Goal: Transaction & Acquisition: Book appointment/travel/reservation

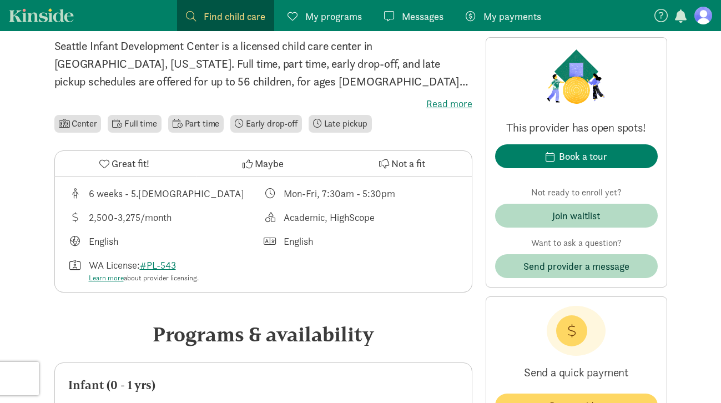
scroll to position [285, 0]
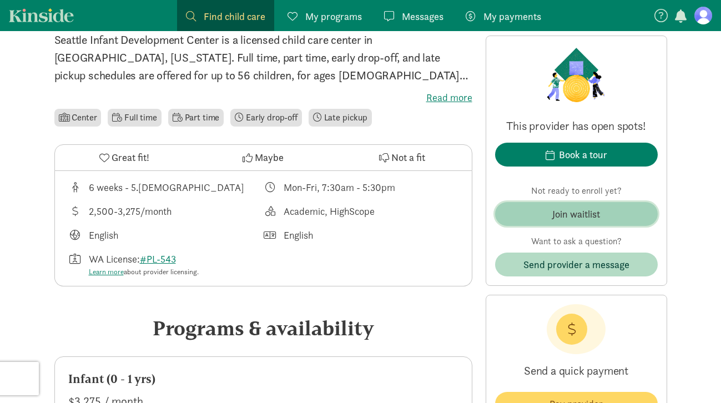
click at [552, 218] on div "Join waitlist" at bounding box center [576, 214] width 48 height 15
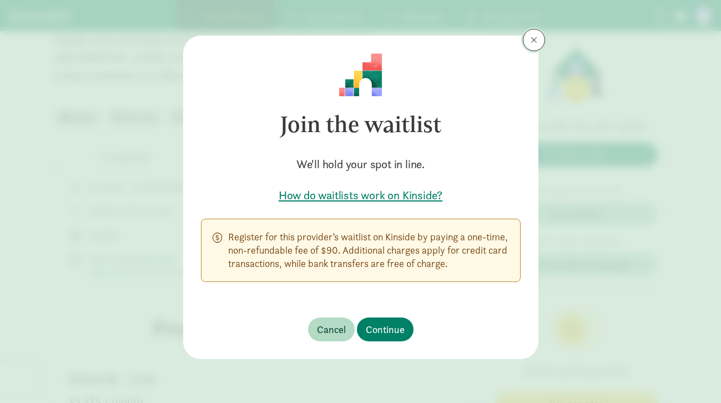
click at [534, 36] on span at bounding box center [534, 40] width 7 height 9
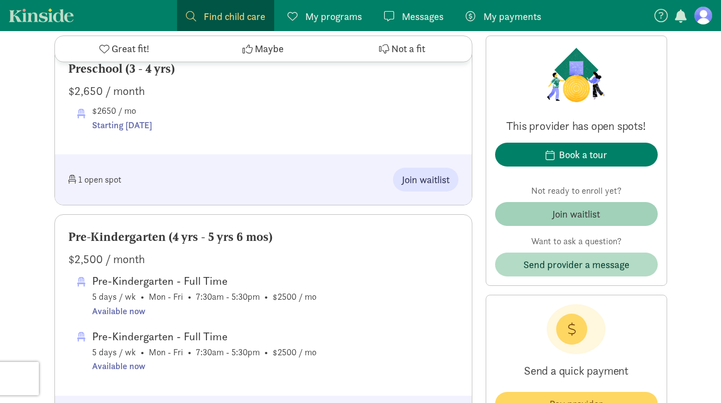
scroll to position [1248, 0]
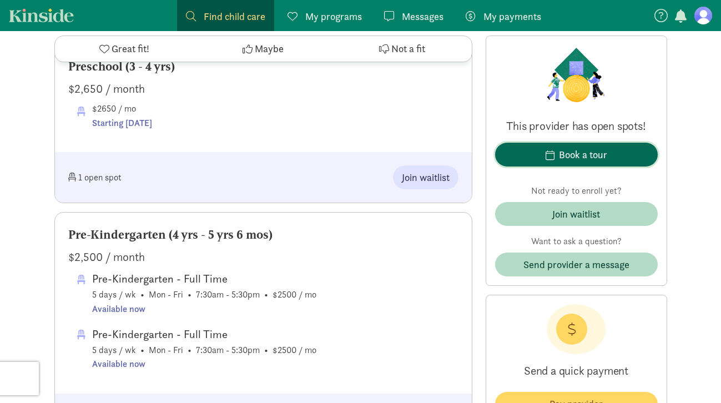
click at [564, 149] on div "Book a tour" at bounding box center [583, 154] width 48 height 15
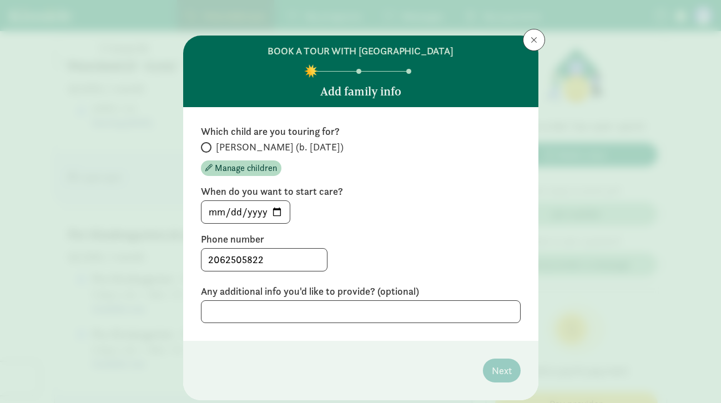
click at [219, 148] on span "[PERSON_NAME] (b. [DATE])" at bounding box center [280, 146] width 128 height 13
click at [208, 148] on input "[PERSON_NAME] (b. [DATE])" at bounding box center [204, 147] width 7 height 7
radio input "true"
click at [228, 215] on input "[DATE]" at bounding box center [246, 212] width 88 height 22
click at [209, 208] on input "[DATE]" at bounding box center [246, 212] width 88 height 22
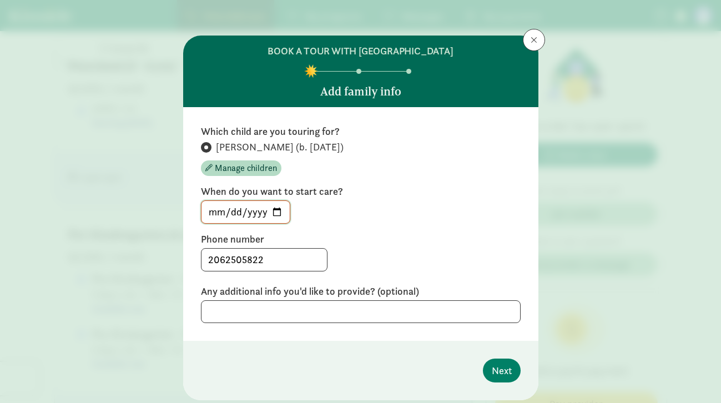
type input "[DATE]"
click at [257, 311] on textarea at bounding box center [361, 311] width 320 height 23
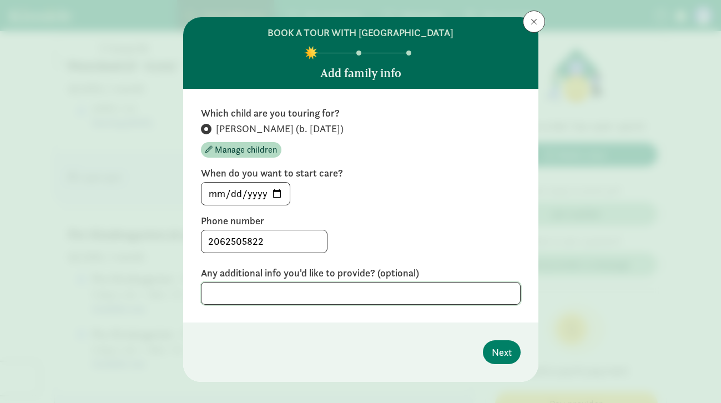
scroll to position [33, 0]
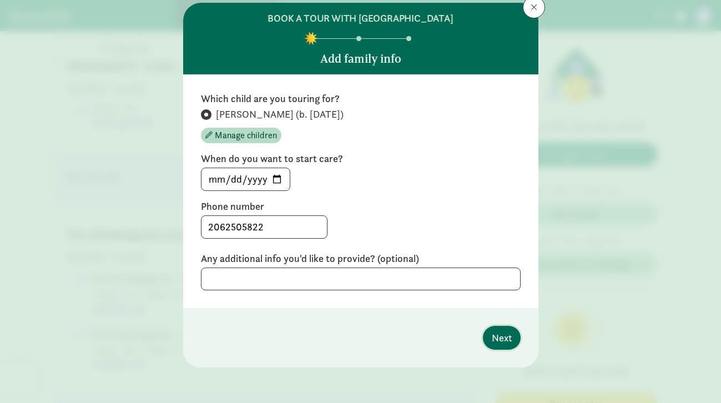
click at [501, 344] on span "Next" at bounding box center [502, 337] width 20 height 15
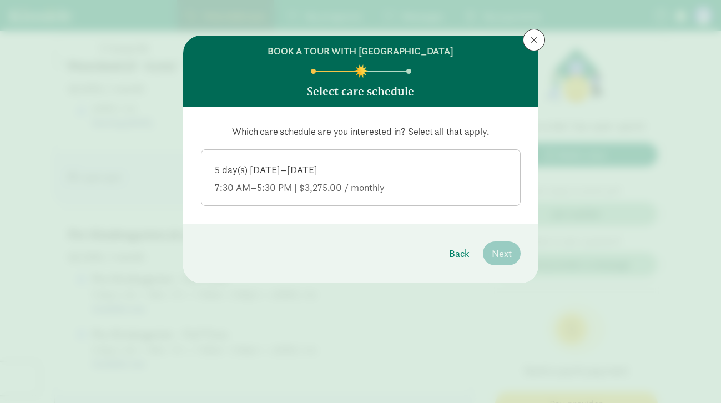
click at [291, 181] on div "5 day(s) [DATE]–[DATE]" at bounding box center [361, 187] width 292 height 13
click at [0, 0] on input "5 day(s) [DATE]–[DATE] 7:30 AM–5:30 PM | $3,275.00 / monthly" at bounding box center [0, 0] width 0 height 0
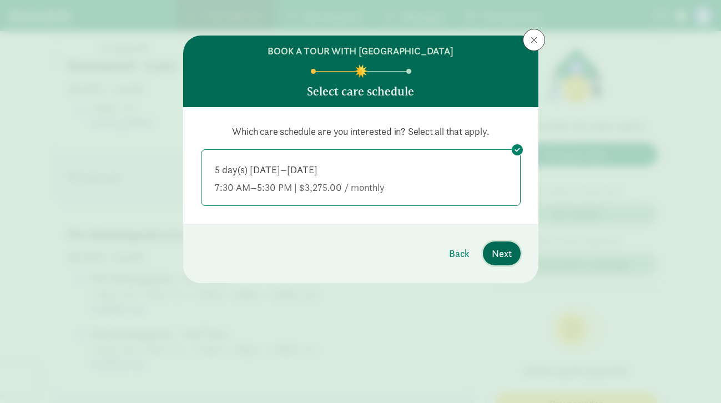
click at [507, 264] on button "Next" at bounding box center [502, 254] width 38 height 24
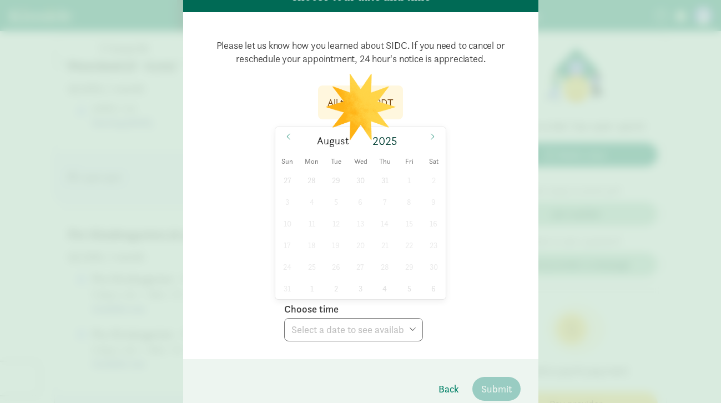
scroll to position [102, 0]
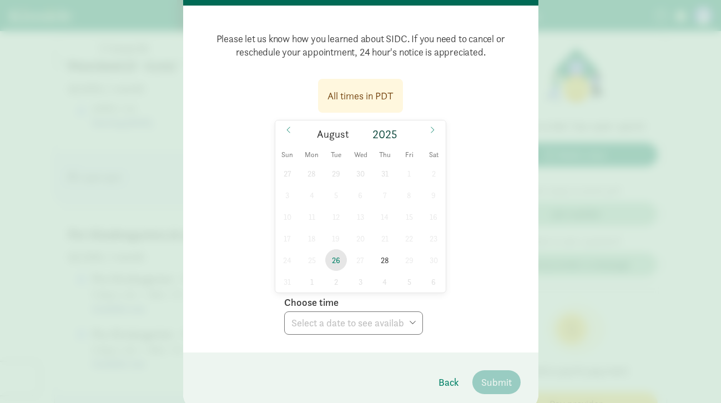
click at [336, 262] on span "26" at bounding box center [336, 260] width 22 height 22
click at [345, 325] on select "Choose time 10:00 AM 03:00 PM" at bounding box center [353, 322] width 139 height 23
select select "[DATE]T10:00:00.000-07:00"
click at [494, 375] on span "Submit" at bounding box center [496, 382] width 31 height 15
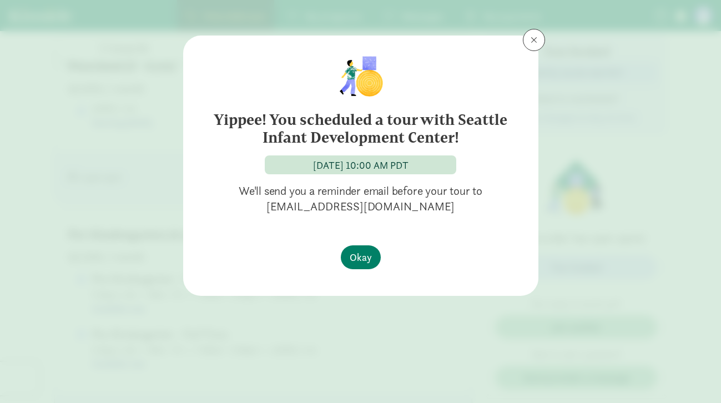
scroll to position [0, 0]
click at [374, 257] on button "Okay" at bounding box center [361, 257] width 40 height 24
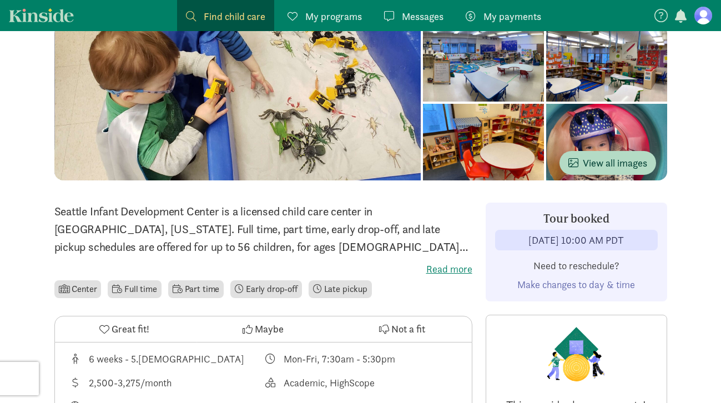
scroll to position [114, 0]
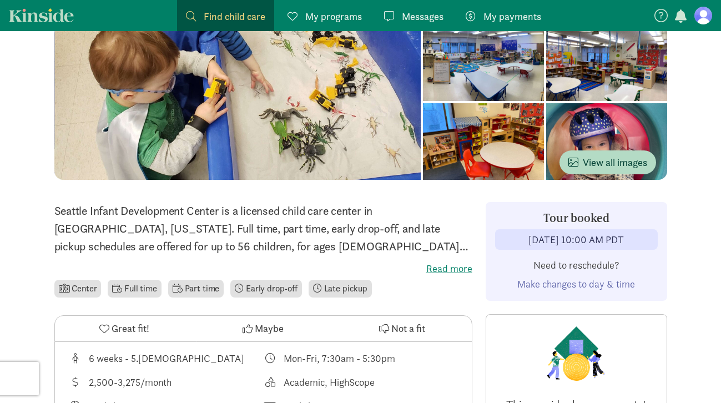
drag, startPoint x: 518, startPoint y: 240, endPoint x: 661, endPoint y: 240, distance: 142.7
click at [661, 240] on div "Tour booked [DATE] 10:00 AM PDT Need to reschedule? Make changes to day & time" at bounding box center [577, 251] width 182 height 99
copy div "[DATE] 10:00 AM PDT"
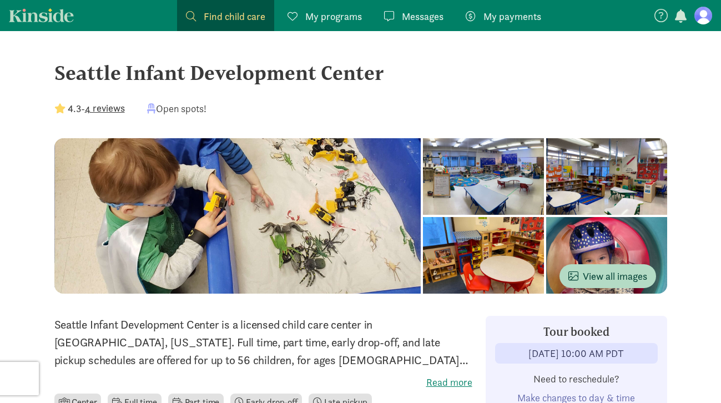
drag, startPoint x: 42, startPoint y: 70, endPoint x: 523, endPoint y: 71, distance: 480.8
copy div "Seattle Infant Development Center"
